Goal: Obtain resource: Download file/media

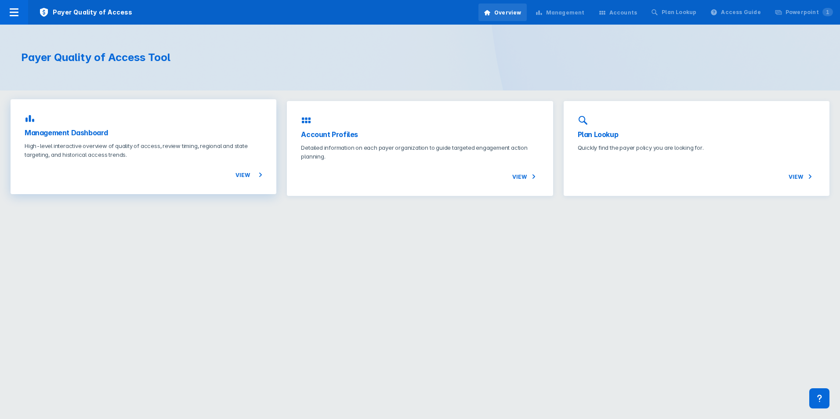
click at [177, 157] on p "High-level interactive overview of quality of access, review timing, regional a…" at bounding box center [144, 150] width 238 height 18
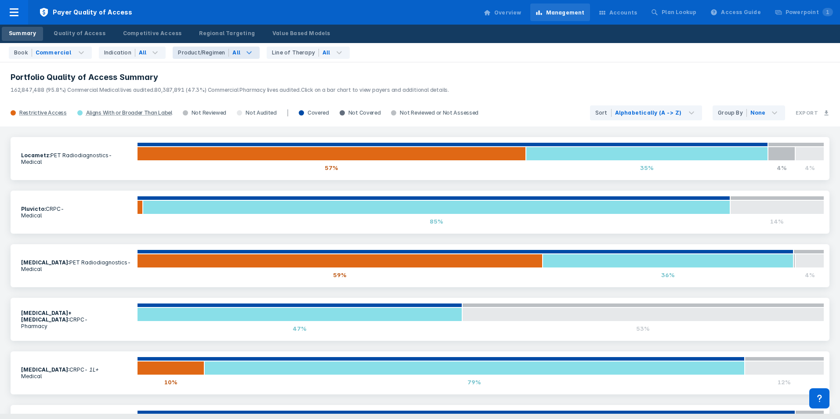
click at [244, 54] on icon at bounding box center [249, 52] width 11 height 11
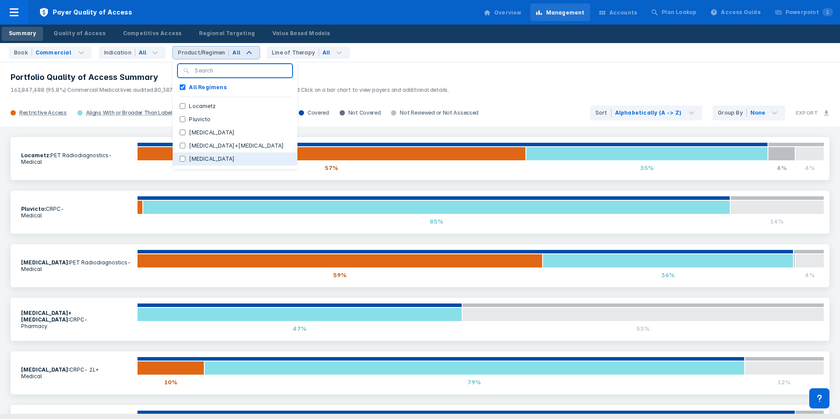
click at [186, 155] on label "[MEDICAL_DATA]" at bounding box center [211, 159] width 53 height 8
click at [185, 156] on input "[MEDICAL_DATA]" at bounding box center [183, 159] width 6 height 6
checkbox input "true"
checkbox Regimens "false"
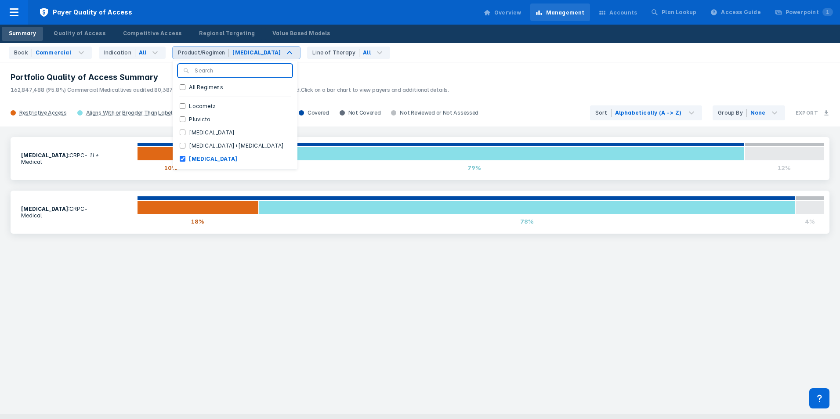
click at [335, 72] on h3 "Portfolio Quality of Access Summary" at bounding box center [420, 77] width 819 height 11
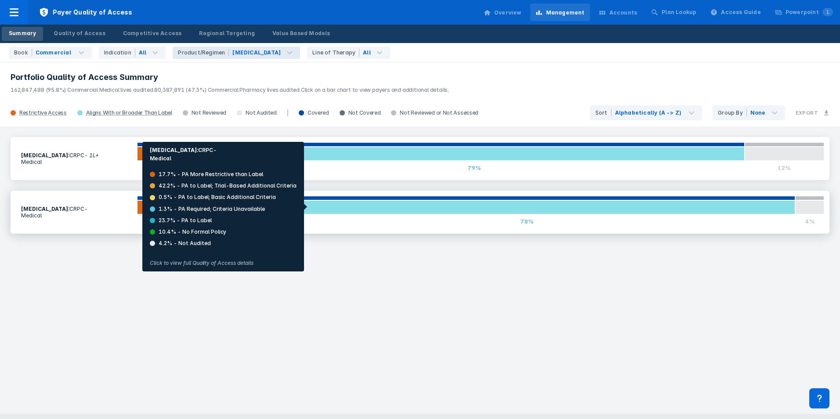
click at [307, 207] on div at bounding box center [527, 207] width 537 height 14
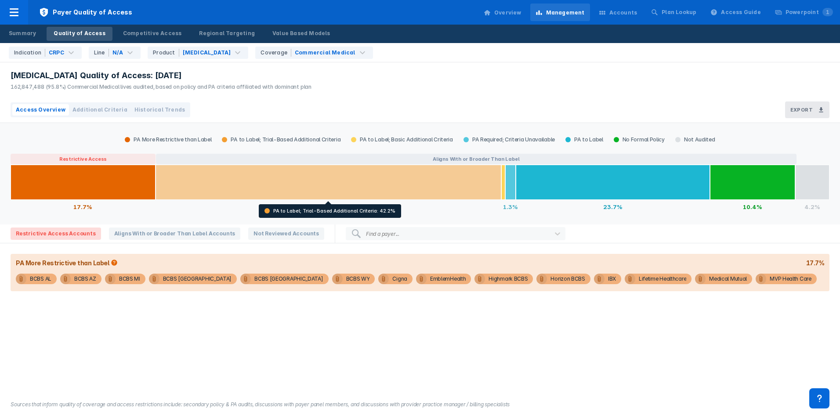
click at [268, 194] on div at bounding box center [329, 182] width 346 height 35
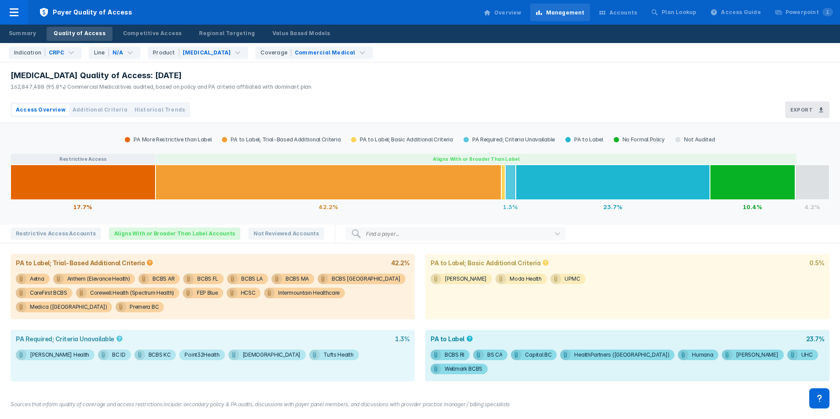
scroll to position [36, 0]
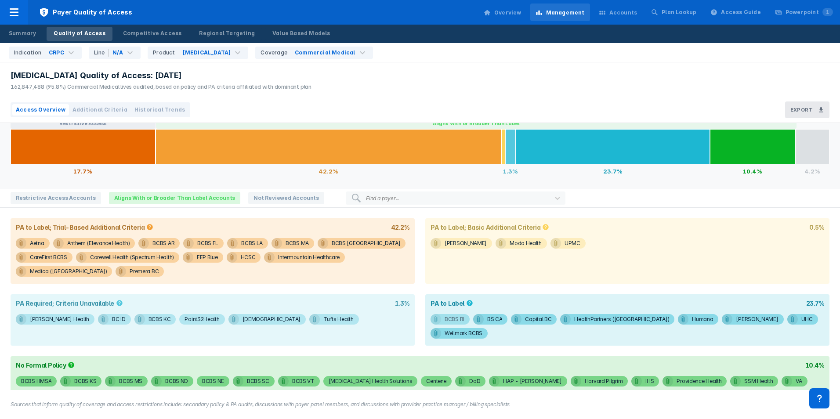
click at [448, 321] on div "BCBS RI" at bounding box center [455, 319] width 20 height 11
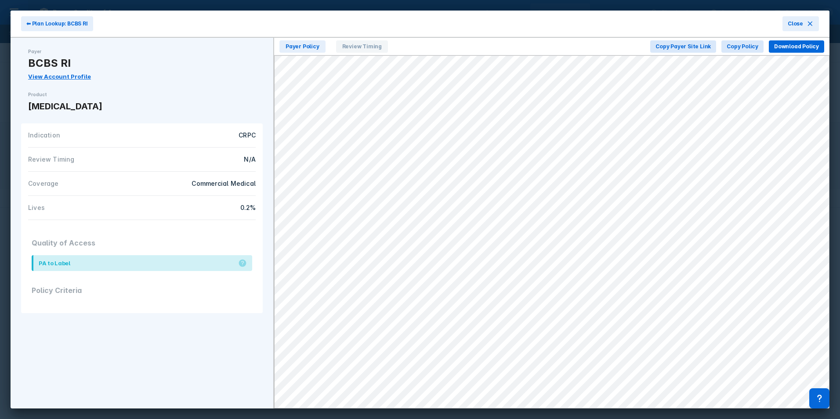
click at [565, 29] on div "⬅ Plan Lookup: BCBS RI Close" at bounding box center [420, 24] width 819 height 27
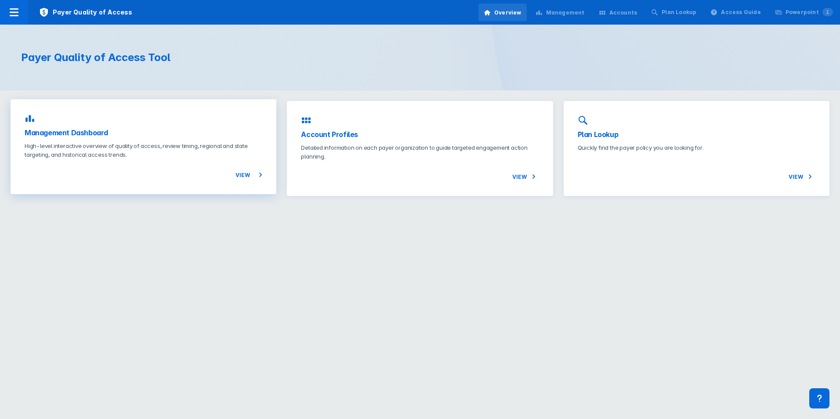
click at [243, 175] on span "View" at bounding box center [248, 175] width 27 height 11
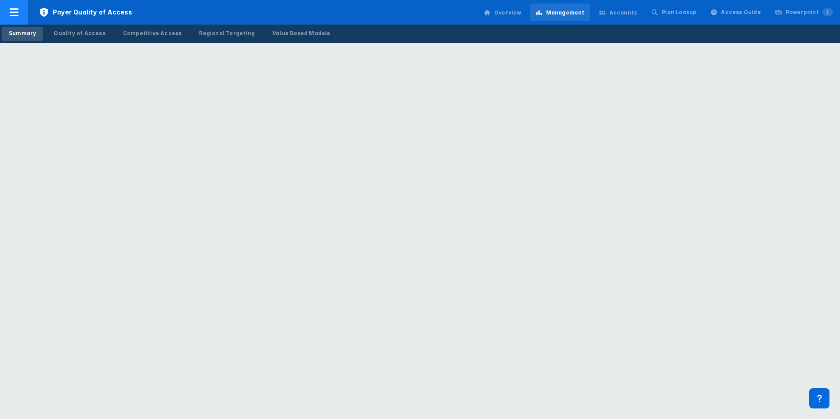
click at [22, 13] on div at bounding box center [14, 12] width 28 height 25
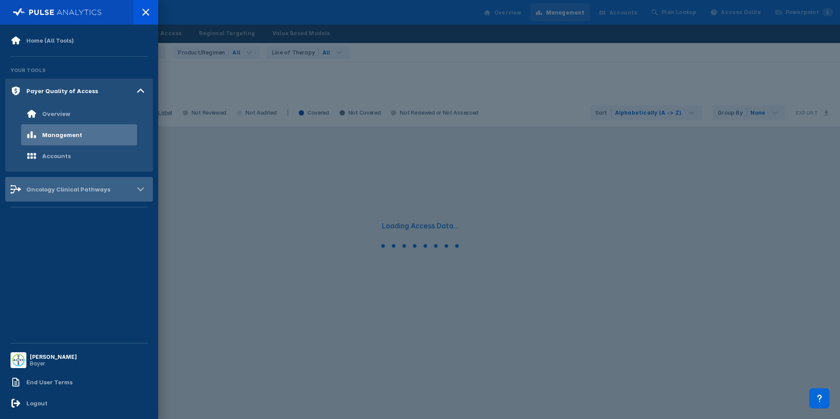
click at [44, 186] on div "Oncology Clinical Pathways" at bounding box center [68, 189] width 84 height 7
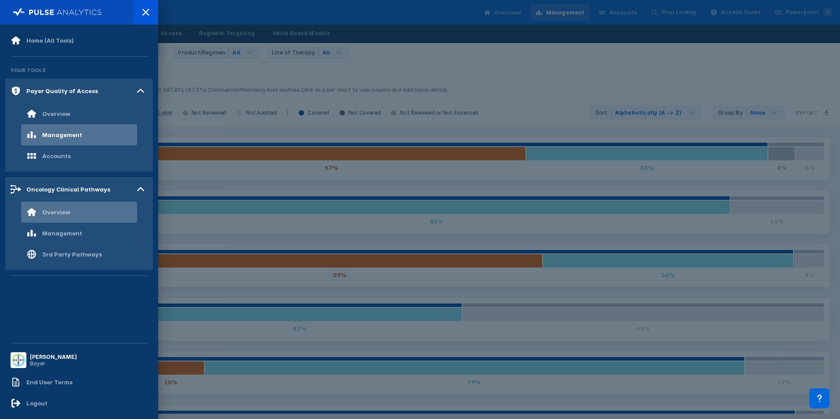
click at [61, 217] on div "Overview" at bounding box center [48, 212] width 44 height 11
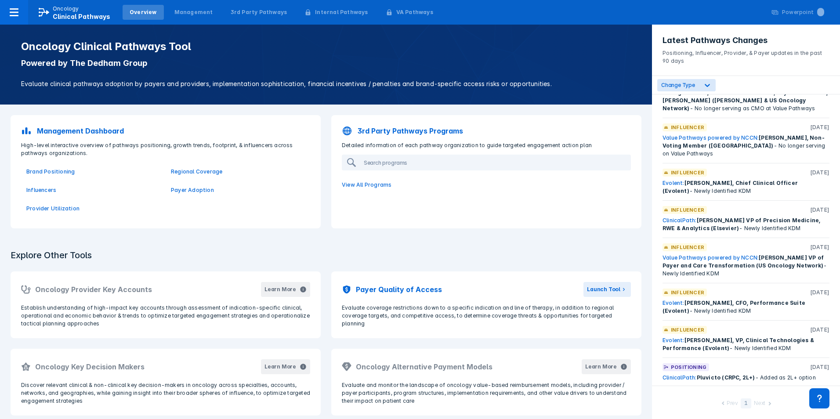
scroll to position [300, 0]
click at [705, 84] on icon at bounding box center [707, 85] width 9 height 9
click at [672, 140] on label "Key Events" at bounding box center [687, 140] width 30 height 7
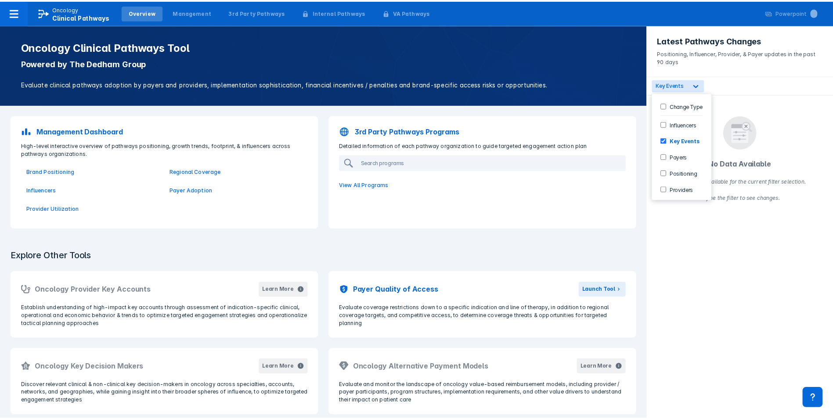
scroll to position [0, 0]
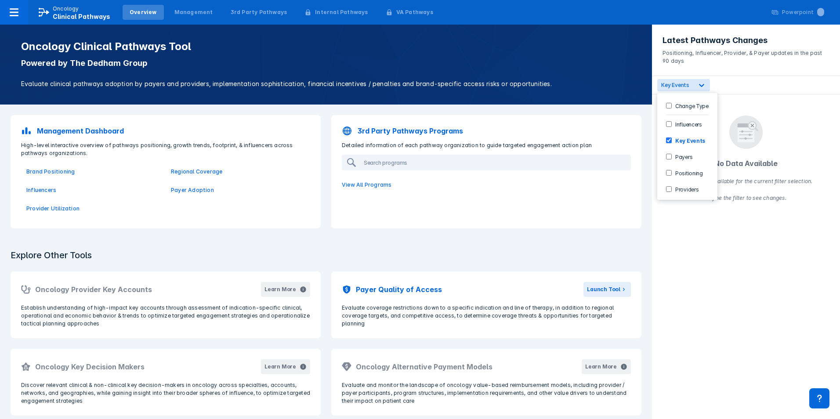
click at [671, 156] on input "Payers" at bounding box center [669, 157] width 6 height 6
click at [667, 143] on div "Key Events" at bounding box center [687, 140] width 53 height 14
click at [728, 95] on div "Payer [DATE] Evolent: YouthCare - Newly identified payer partnership" at bounding box center [746, 114] width 188 height 40
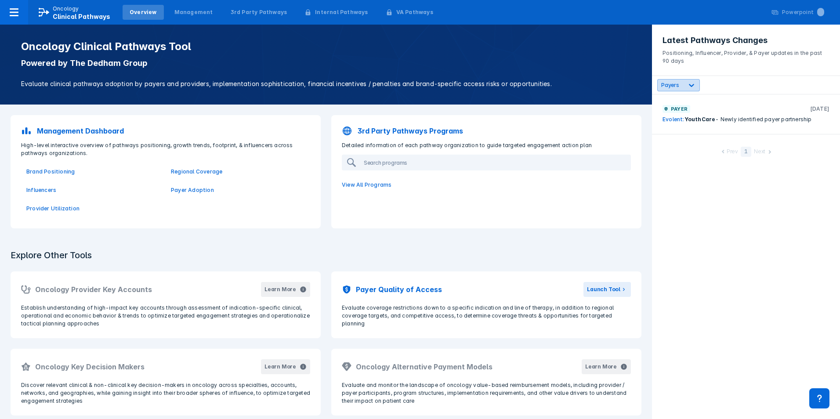
click at [686, 79] on div at bounding box center [692, 85] width 16 height 16
click at [669, 170] on input "Positioning" at bounding box center [669, 173] width 6 height 6
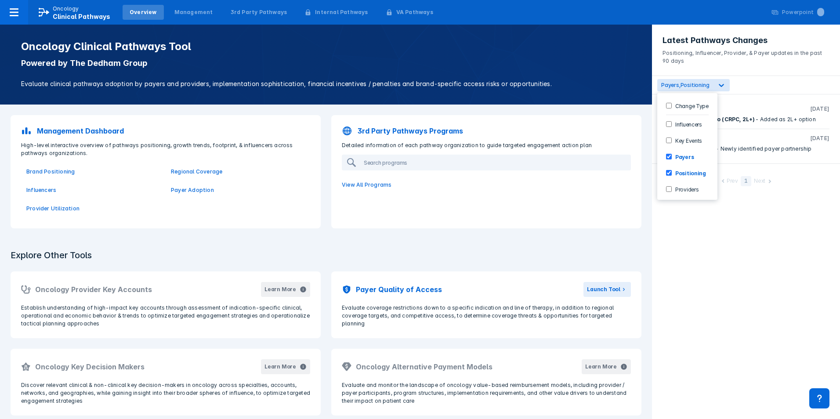
click at [665, 159] on div "Payers" at bounding box center [687, 156] width 53 height 14
click at [669, 158] on input "Payers" at bounding box center [669, 157] width 6 height 6
click at [760, 89] on div "Positioning, Payers" at bounding box center [746, 85] width 188 height 18
click at [111, 126] on p "Management Dashboard" at bounding box center [80, 131] width 87 height 11
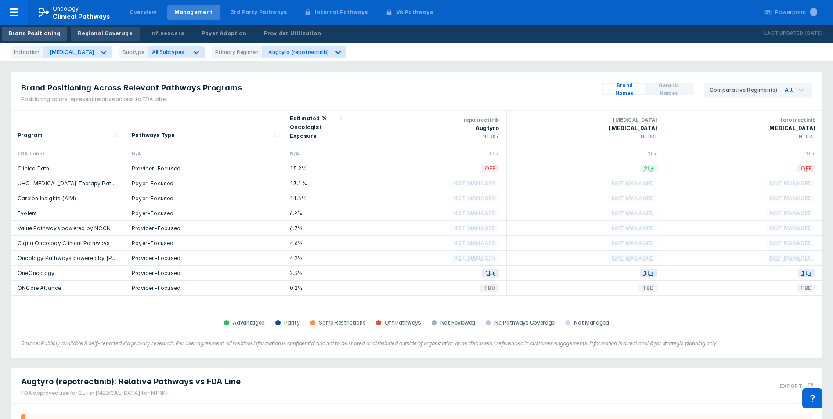
click at [101, 34] on div "Regional Coverage" at bounding box center [105, 33] width 54 height 8
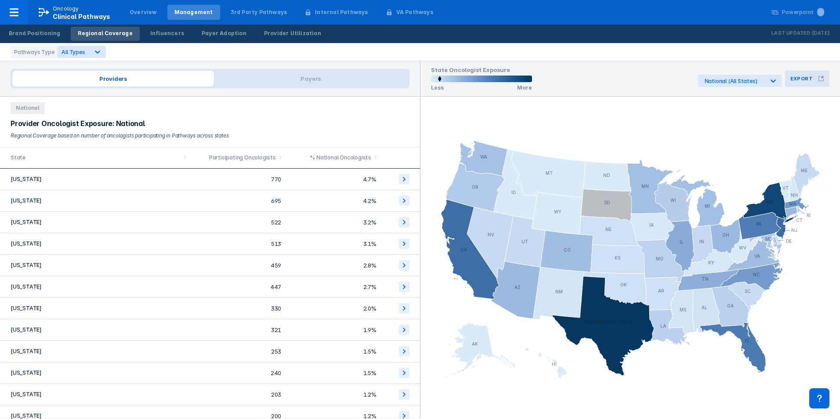
click at [814, 79] on button "Export" at bounding box center [807, 78] width 44 height 17
click at [793, 113] on div "Export PowerPoint Slide" at bounding box center [772, 116] width 90 height 10
click at [425, 53] on div "Pathways Type All Types" at bounding box center [420, 52] width 840 height 18
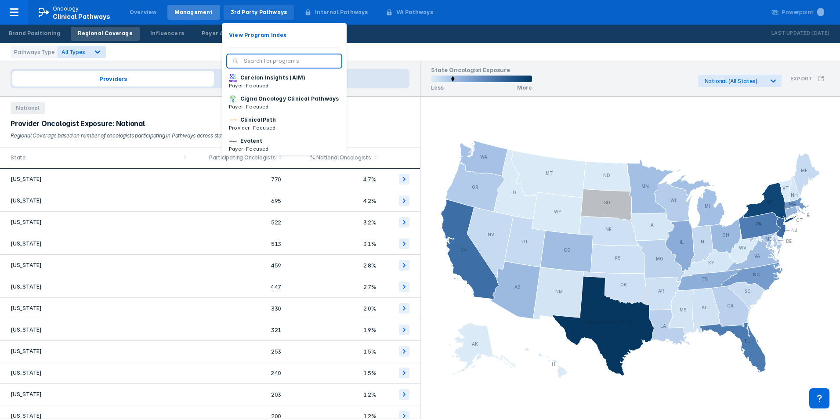
click at [257, 7] on div "3rd Party Pathways" at bounding box center [259, 12] width 71 height 15
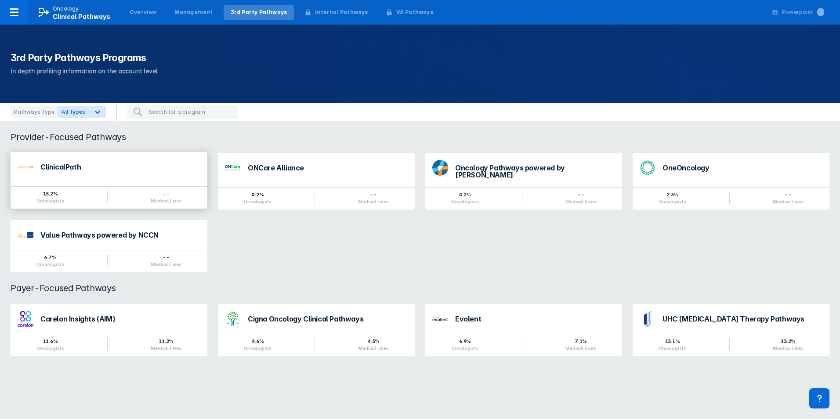
click at [150, 175] on div "ClinicalPath" at bounding box center [109, 167] width 197 height 30
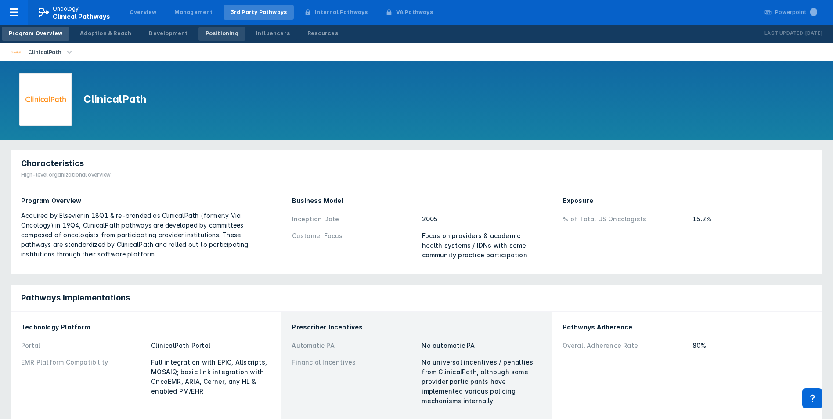
click at [212, 29] on div "Positioning" at bounding box center [222, 33] width 33 height 8
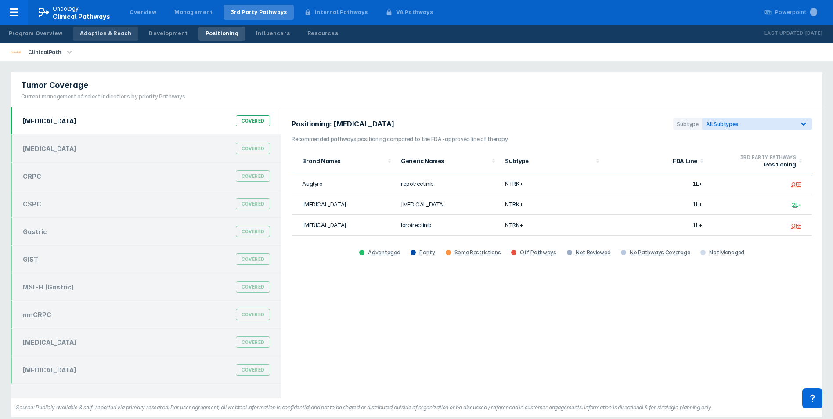
click at [116, 34] on div "Adoption & Reach" at bounding box center [105, 33] width 51 height 8
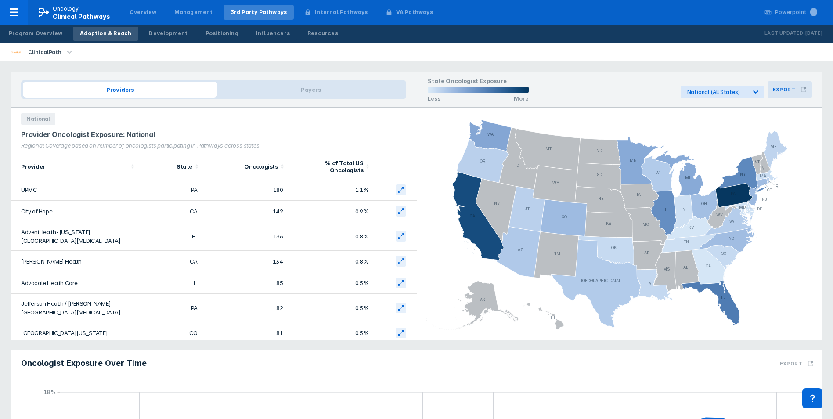
click at [802, 88] on icon at bounding box center [803, 89] width 5 height 5
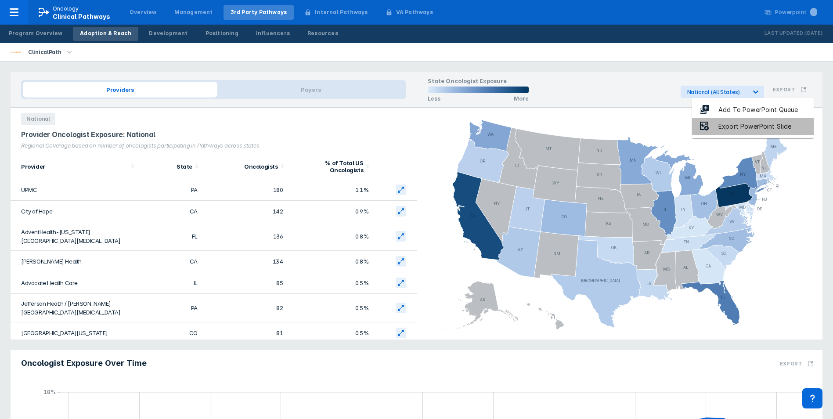
click at [773, 127] on div "Export PowerPoint Slide" at bounding box center [755, 127] width 90 height 10
